Goal: Check status: Check status

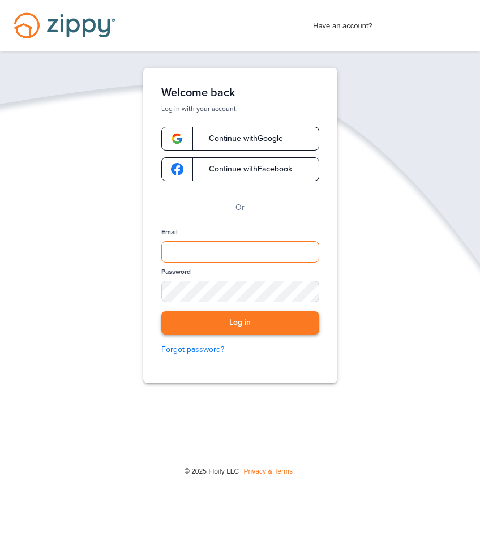
type input "**********"
click at [219, 333] on button "Log in" at bounding box center [240, 322] width 158 height 23
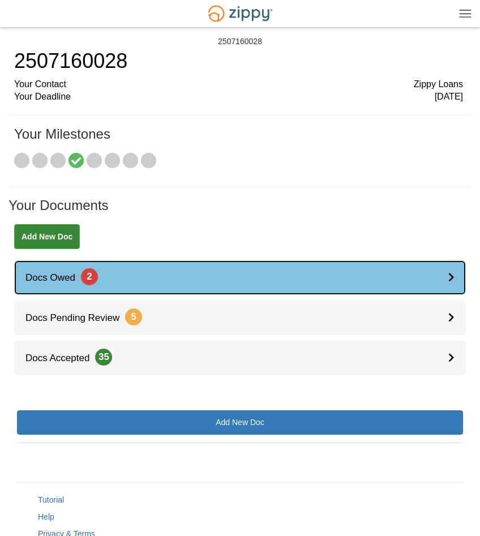
click at [453, 282] on div at bounding box center [457, 277] width 18 height 35
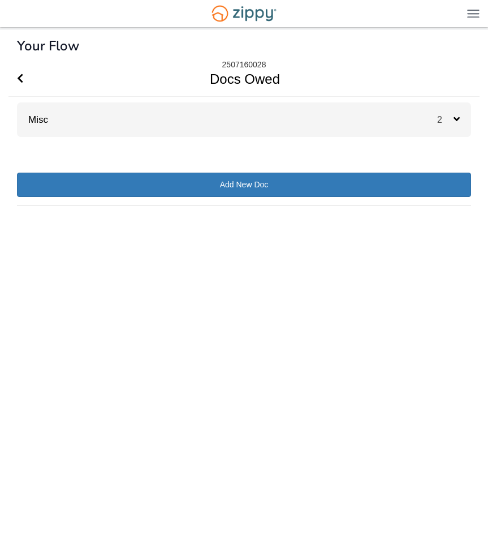
click at [454, 120] on icon at bounding box center [457, 119] width 6 height 10
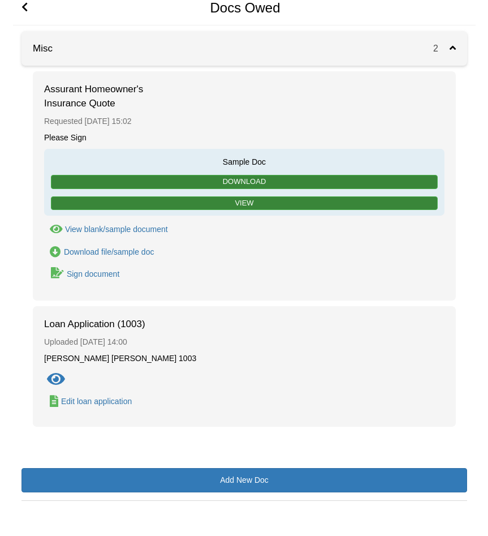
scroll to position [75, 0]
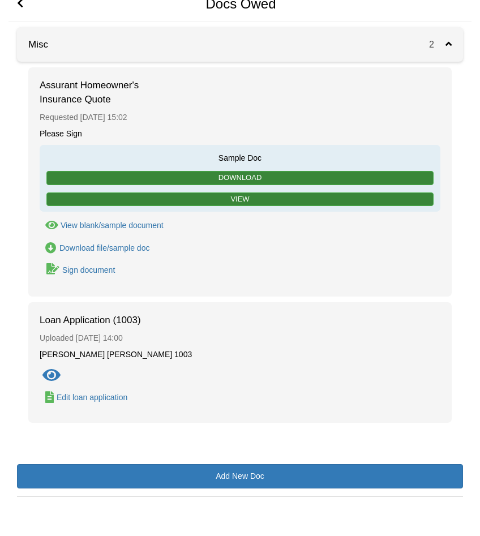
click at [51, 373] on icon "Show Document" at bounding box center [51, 376] width 18 height 16
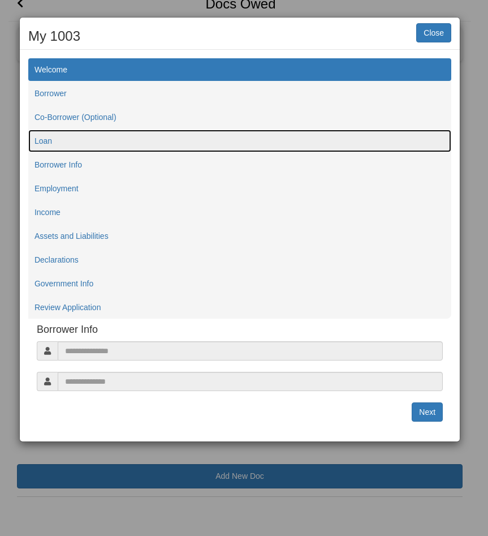
click at [59, 143] on link "Loan" at bounding box center [239, 141] width 423 height 23
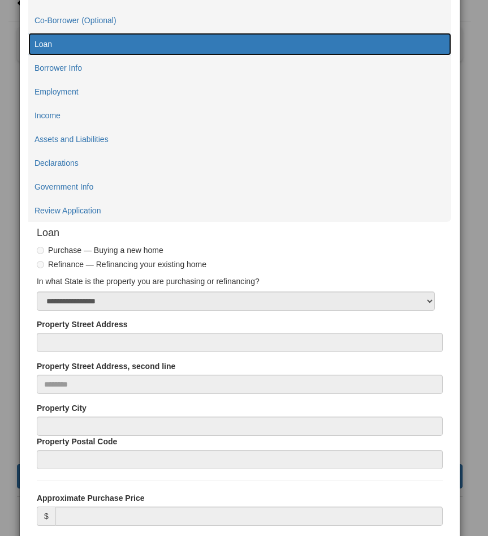
scroll to position [51, 0]
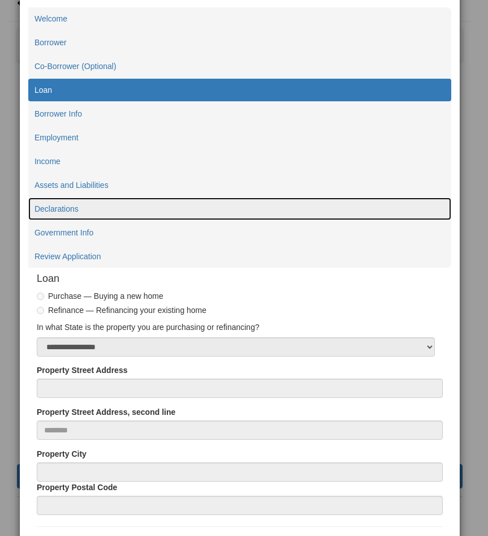
click at [71, 205] on link "Declarations" at bounding box center [239, 208] width 423 height 23
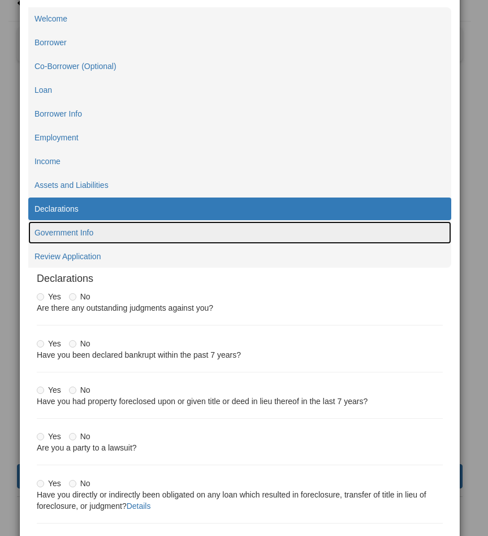
click at [70, 231] on link "Government Info" at bounding box center [239, 232] width 423 height 23
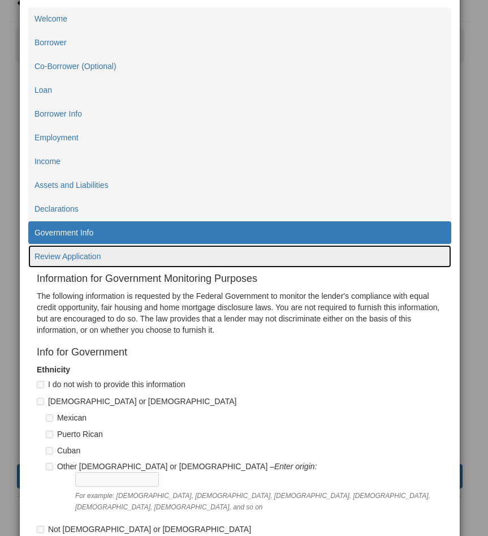
click at [81, 256] on link "Review Application" at bounding box center [239, 256] width 423 height 23
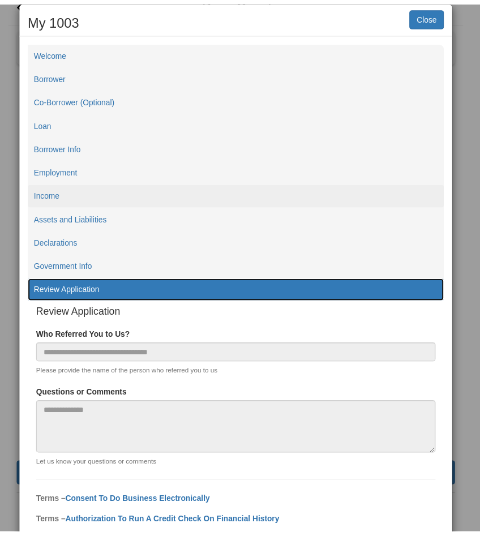
scroll to position [0, 0]
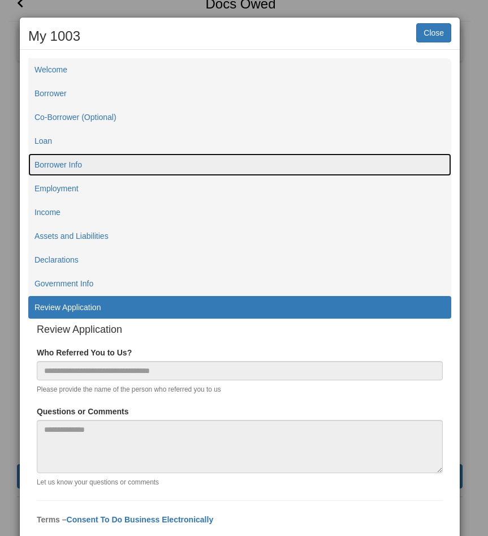
click at [74, 164] on link "Borrower Info" at bounding box center [239, 164] width 423 height 23
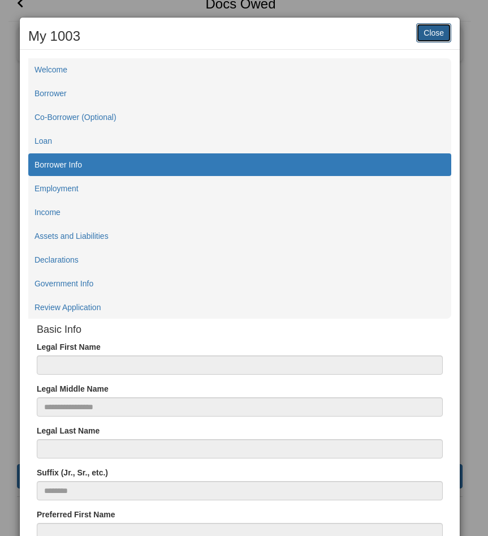
click at [422, 31] on button "Close" at bounding box center [433, 32] width 35 height 19
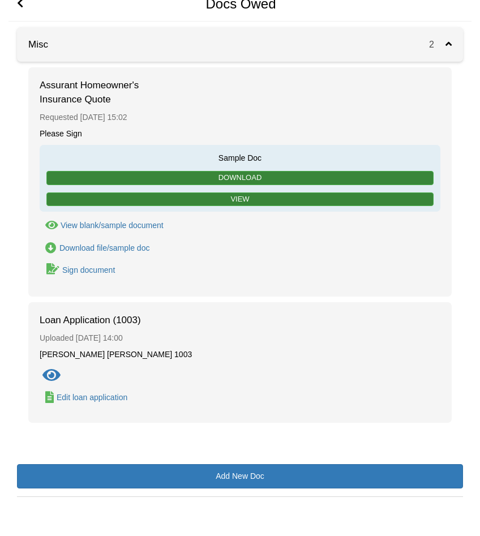
click at [16, 2] on h1 "Docs Owed" at bounding box center [233, 3] width 450 height 35
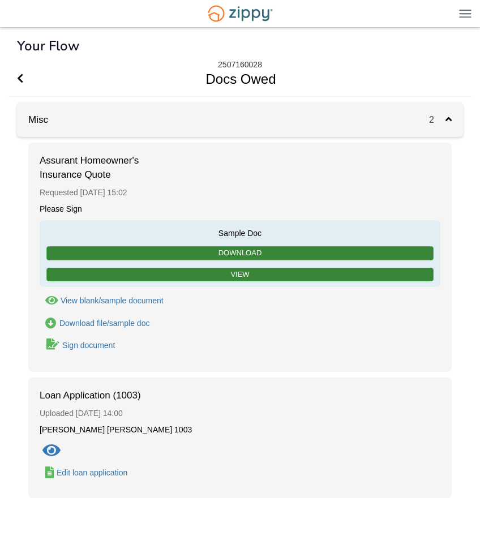
click at [16, 68] on h1 "Docs Owed" at bounding box center [233, 79] width 450 height 35
click at [19, 81] on icon "Go Back" at bounding box center [20, 78] width 6 height 10
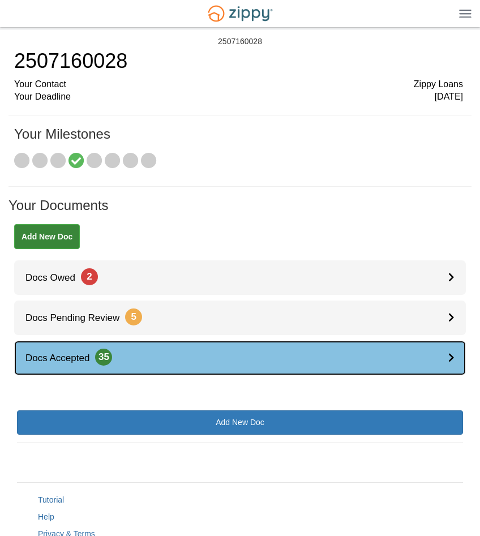
click at [88, 358] on span "Docs Accepted 35" at bounding box center [63, 357] width 98 height 11
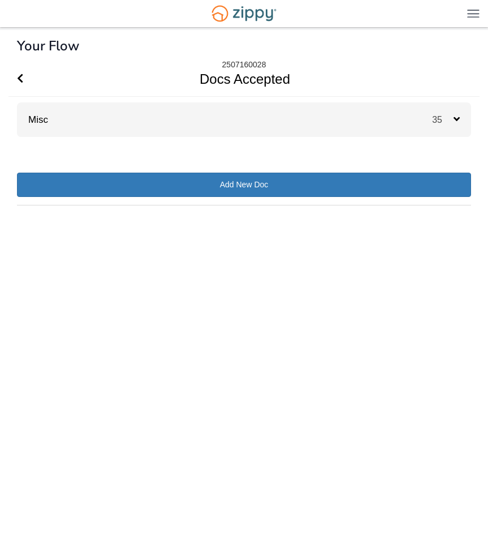
click at [97, 358] on div "× × × Pending Add Document Notice document will be included in the email sent t…" at bounding box center [244, 266] width 454 height 473
click at [457, 114] on icon at bounding box center [457, 119] width 6 height 10
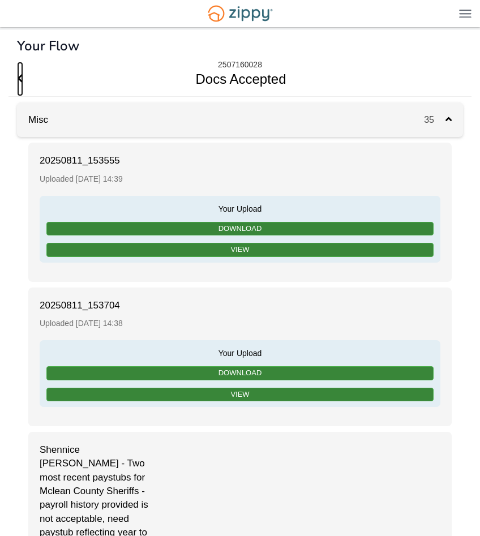
click at [21, 81] on icon "Go Back" at bounding box center [20, 78] width 6 height 10
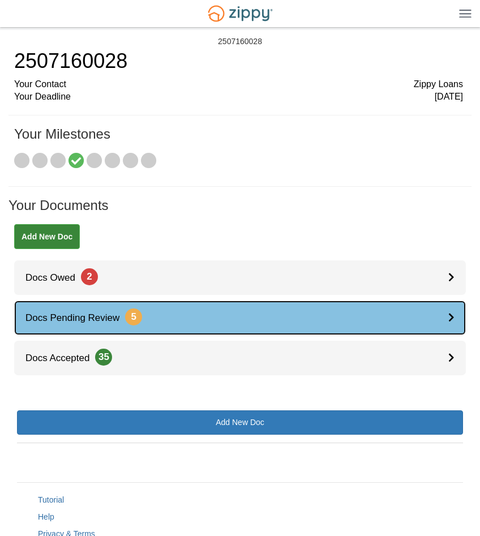
click at [130, 316] on span "5" at bounding box center [133, 316] width 17 height 17
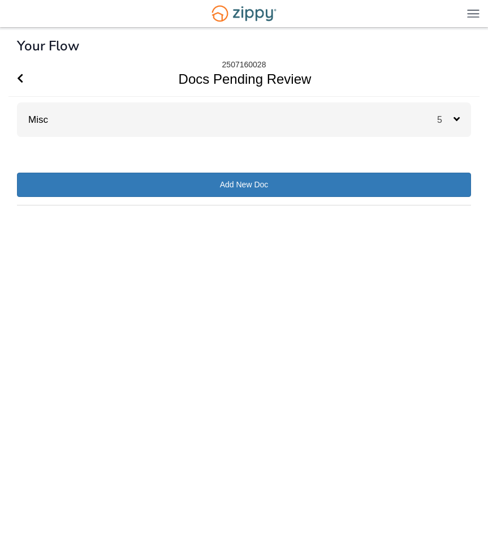
click at [457, 118] on icon at bounding box center [457, 119] width 6 height 10
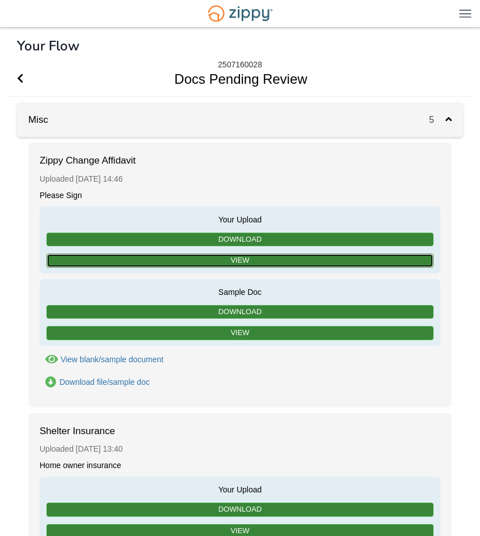
click at [294, 257] on link "View" at bounding box center [239, 260] width 387 height 14
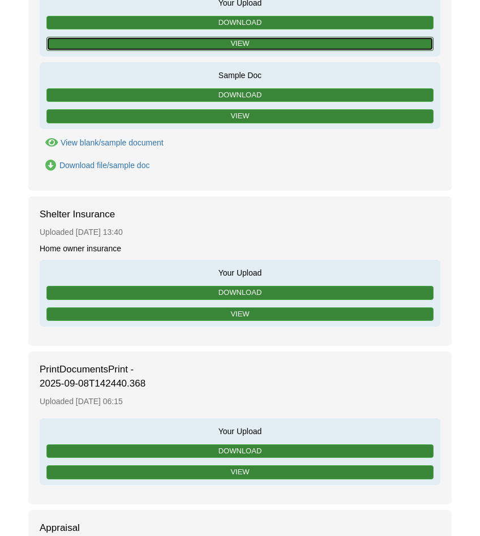
scroll to position [226, 0]
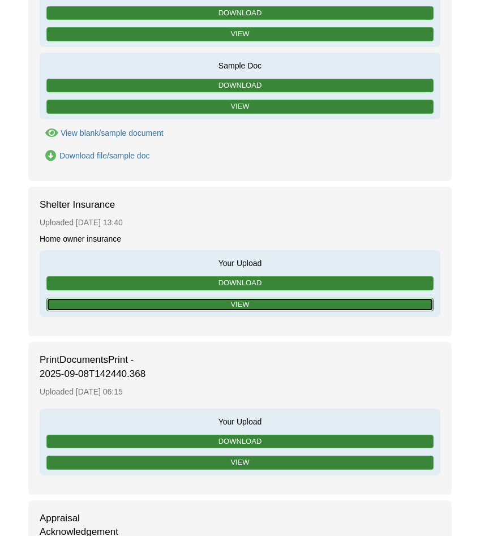
click at [312, 298] on link "View" at bounding box center [239, 305] width 387 height 14
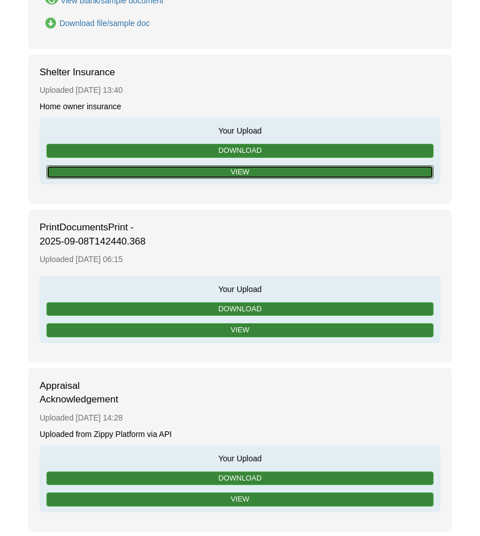
scroll to position [396, 0]
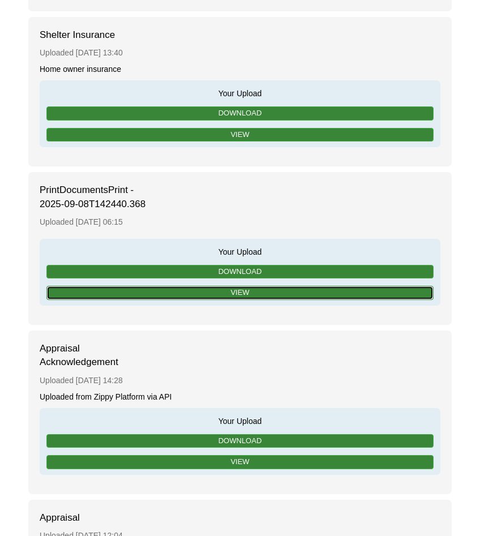
click at [227, 290] on link "View" at bounding box center [239, 293] width 387 height 14
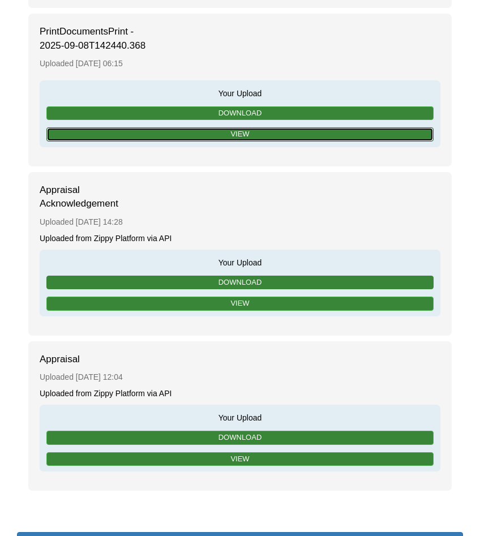
scroll to position [566, 0]
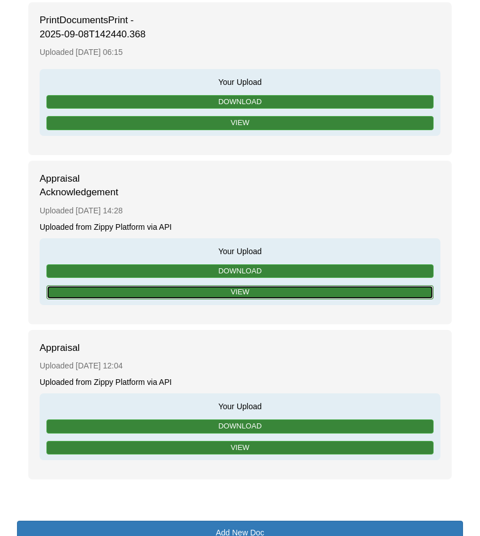
click at [246, 289] on link "View" at bounding box center [239, 292] width 387 height 14
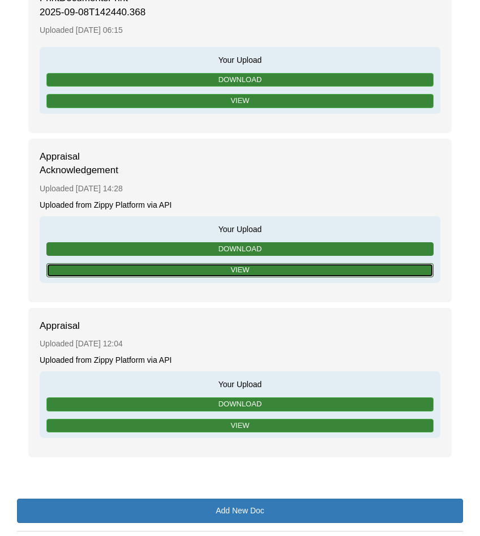
scroll to position [622, 0]
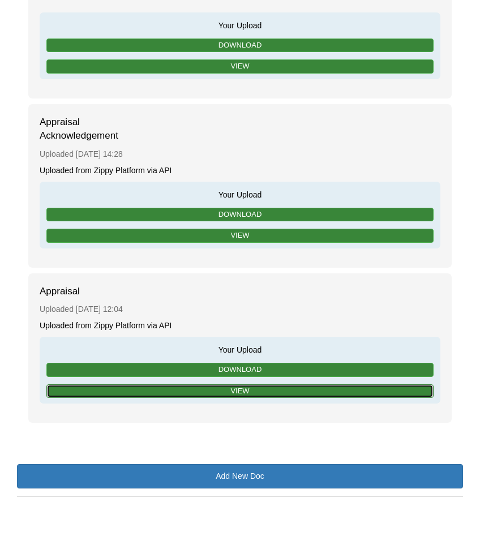
click at [278, 387] on link "View" at bounding box center [239, 391] width 387 height 14
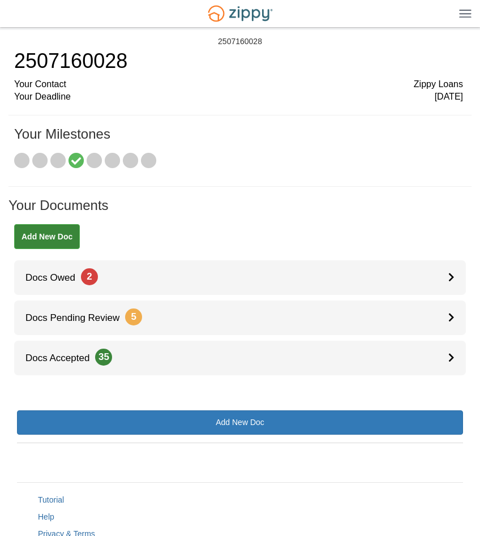
scroll to position [42, 0]
